Goal: Information Seeking & Learning: Find contact information

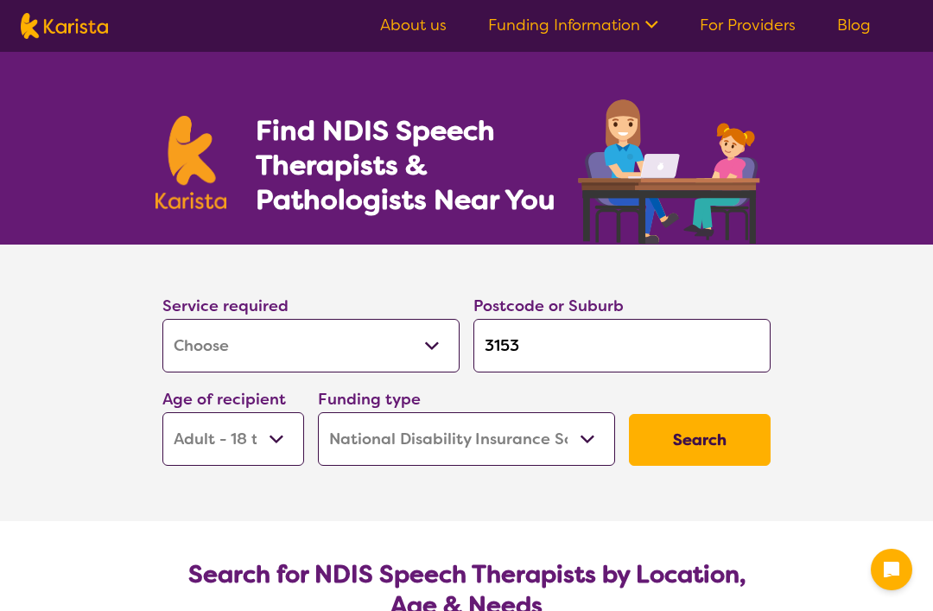
select select "[MEDICAL_DATA]"
select select "AD"
select select "NDIS"
select select "[MEDICAL_DATA]"
select select "AD"
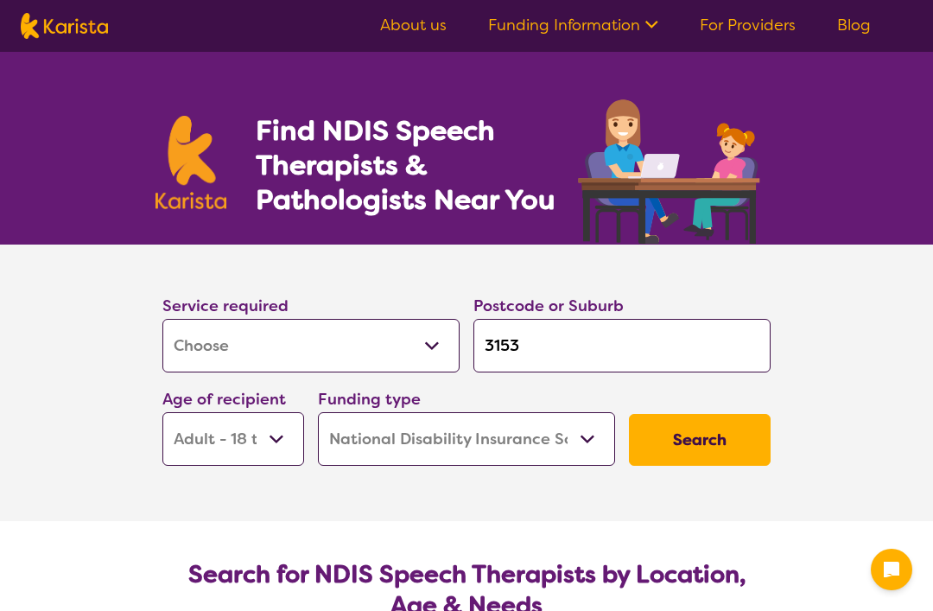
select select "NDIS"
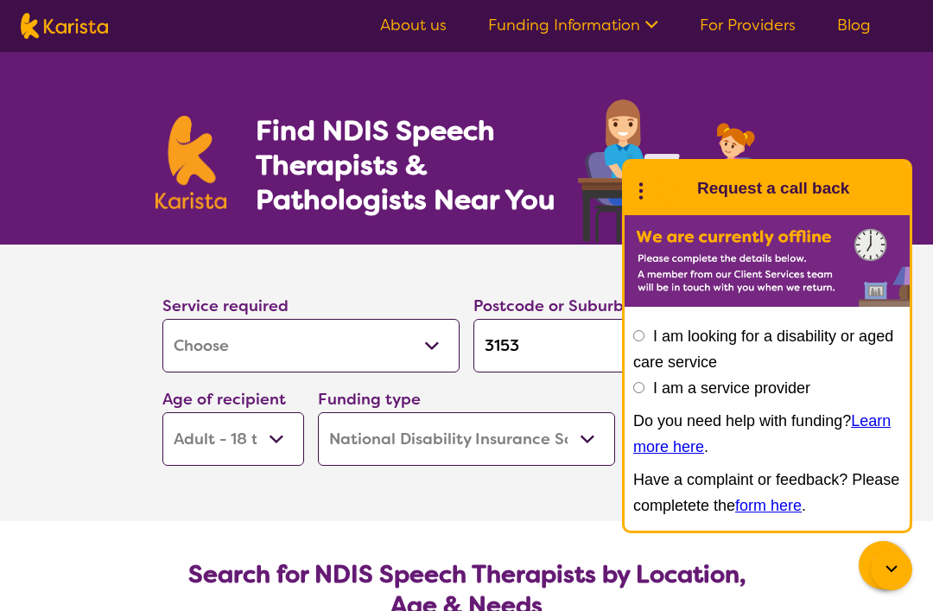
click at [889, 573] on icon at bounding box center [891, 569] width 21 height 21
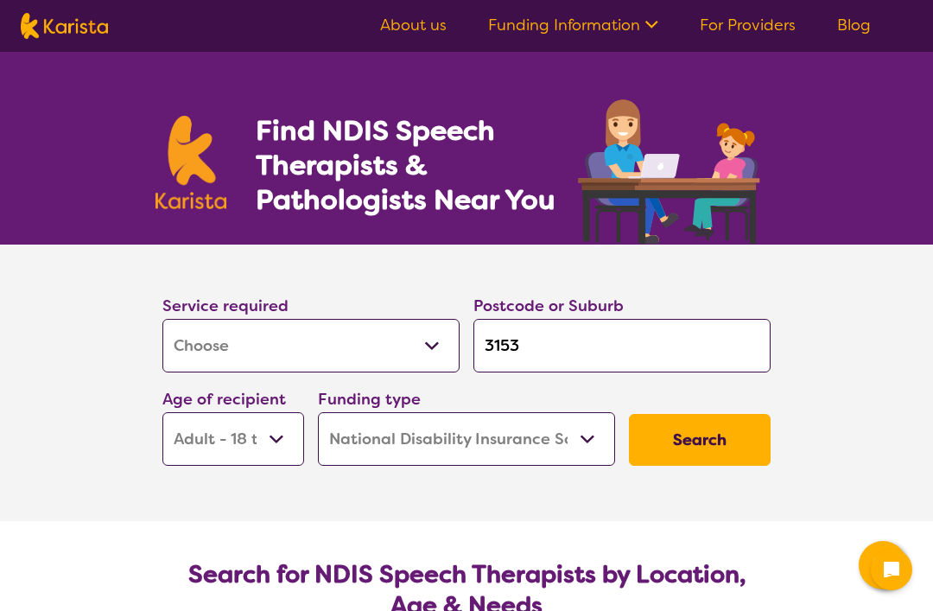
click at [724, 451] on button "Search" at bounding box center [700, 440] width 142 height 52
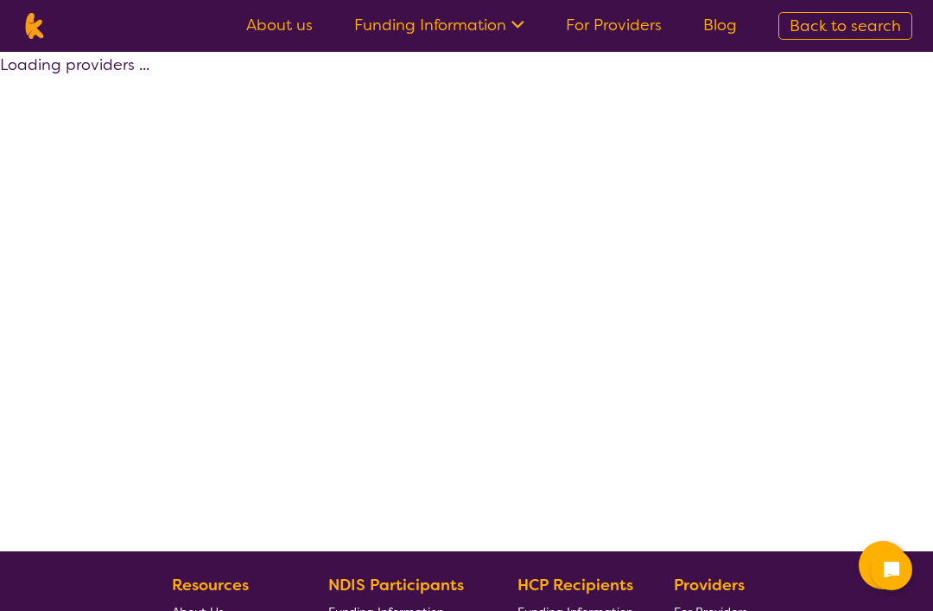
select select "by_score"
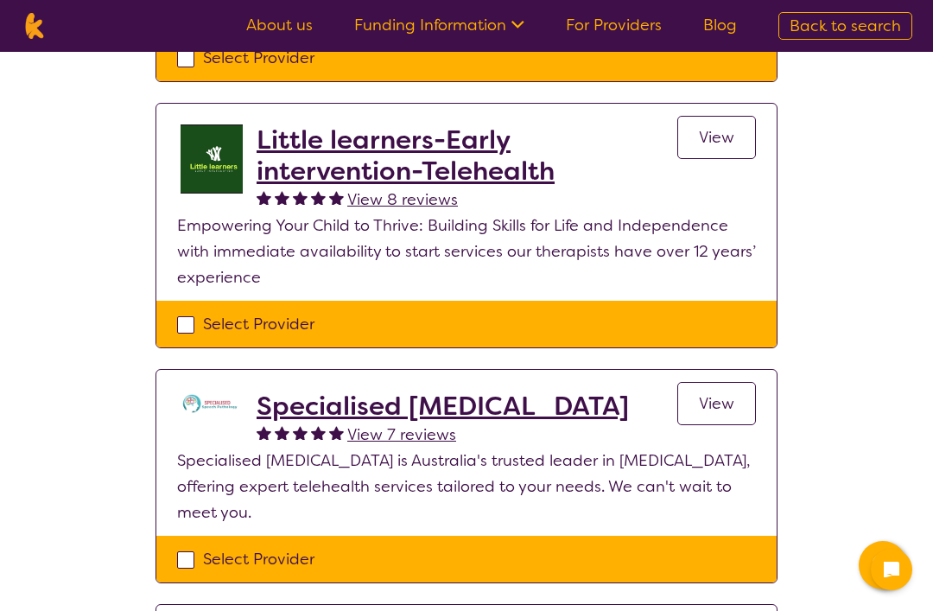
scroll to position [328, 0]
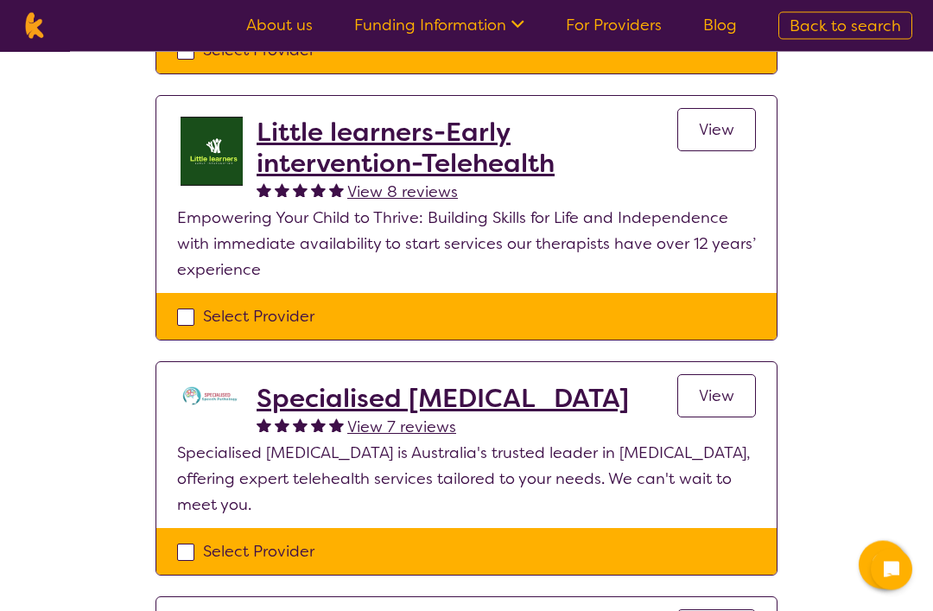
click at [718, 402] on span "View" at bounding box center [716, 396] width 35 height 21
